Goal: Information Seeking & Learning: Learn about a topic

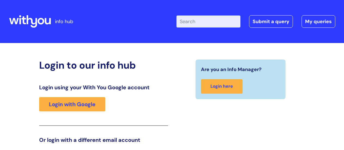
scroll to position [83, 0]
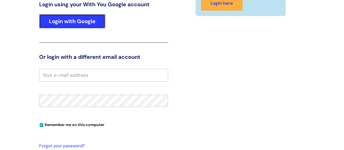
click at [76, 24] on link "Login with Google" at bounding box center [72, 21] width 66 height 14
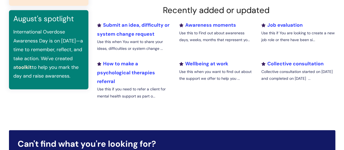
scroll to position [196, 0]
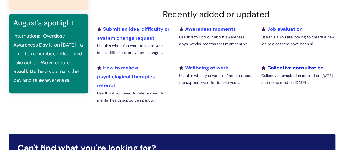
click at [282, 67] on link "Collective consultation" at bounding box center [292, 68] width 62 height 7
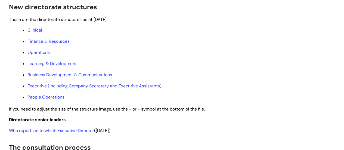
scroll to position [312, 0]
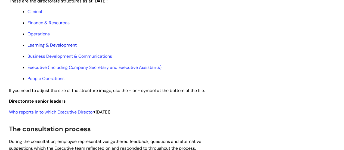
click at [68, 48] on link "Learning & Development" at bounding box center [51, 45] width 49 height 6
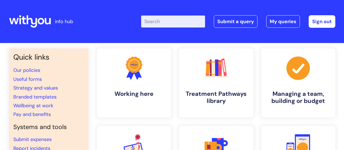
scroll to position [196, 0]
